Goal: Task Accomplishment & Management: Manage account settings

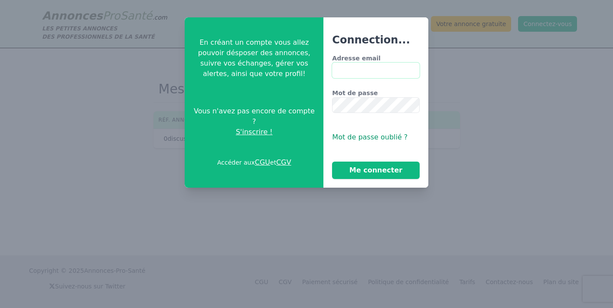
type input "**********"
click at [376, 170] on button "Me connecter" at bounding box center [375, 169] width 87 height 17
click at [386, 172] on button "Me connecter" at bounding box center [375, 169] width 87 height 17
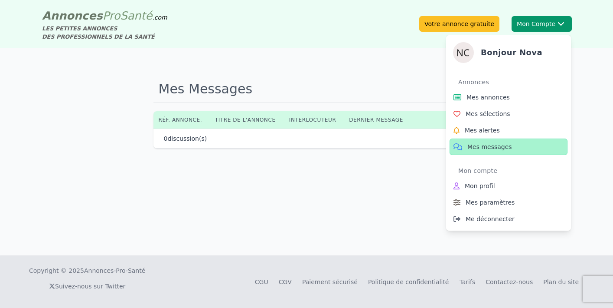
click at [548, 23] on button "Mon Compte Bonjour Nova Annonces Mes annonces Mes sélections Mes alertes Mes me…" at bounding box center [542, 24] width 60 height 16
click at [503, 102] on link "Mes annonces" at bounding box center [509, 97] width 118 height 16
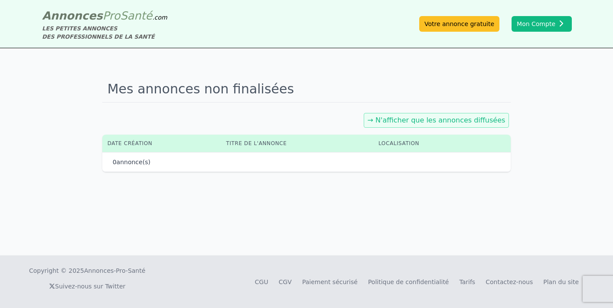
click at [477, 125] on div "→ N'afficher que les annonces diffusées" at bounding box center [437, 120] width 146 height 15
click at [477, 115] on div "→ N'afficher que les annonces diffusées" at bounding box center [437, 120] width 146 height 15
click at [474, 118] on link "→ N'afficher que les annonces diffusées" at bounding box center [437, 120] width 138 height 8
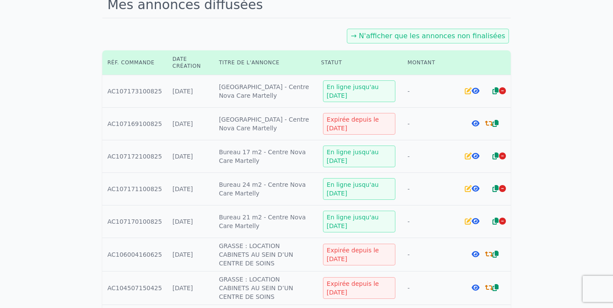
scroll to position [89, 0]
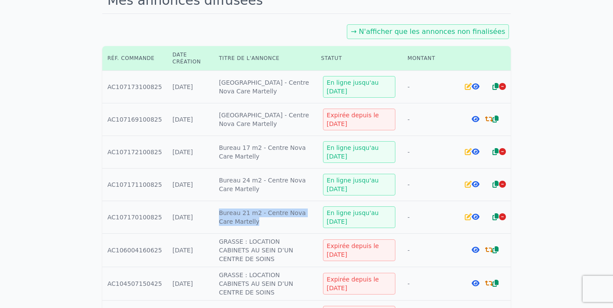
drag, startPoint x: 288, startPoint y: 225, endPoint x: 235, endPoint y: 206, distance: 56.3
click at [235, 206] on td "Titre : Bureau 21 m2 - Centre Nova Care Martelly" at bounding box center [265, 217] width 102 height 33
click at [271, 215] on td "Titre : Bureau 21 m2 - Centre Nova Care Martelly" at bounding box center [265, 217] width 102 height 33
click at [505, 217] on icon at bounding box center [502, 216] width 7 height 7
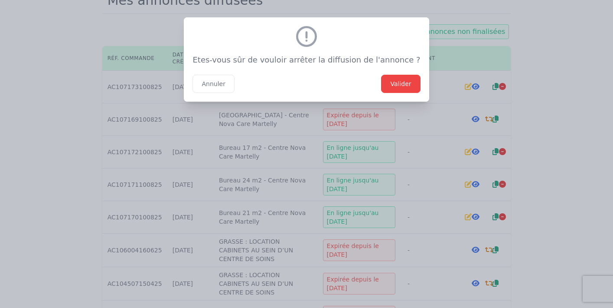
click at [397, 84] on button "Valider" at bounding box center [400, 84] width 39 height 18
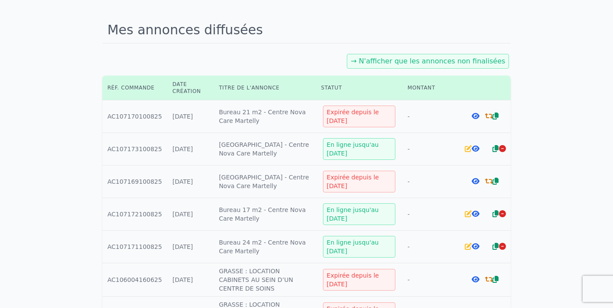
scroll to position [66, 0]
